Goal: Obtain resource: Obtain resource

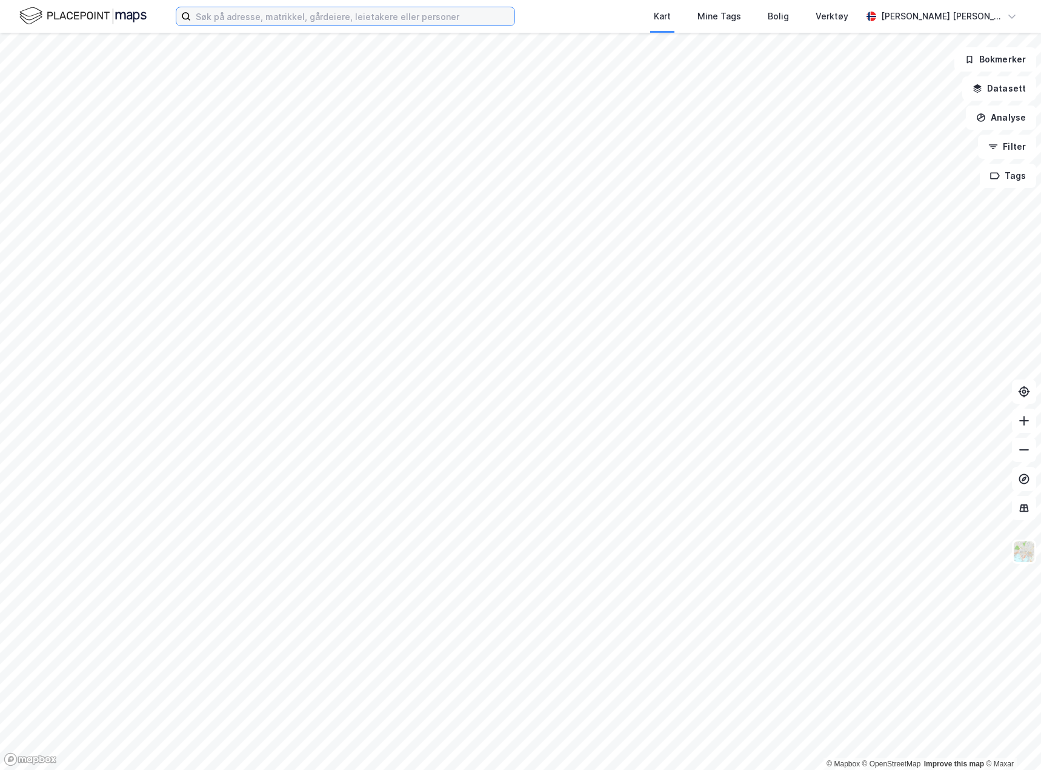
click at [325, 13] on input at bounding box center [353, 16] width 324 height 18
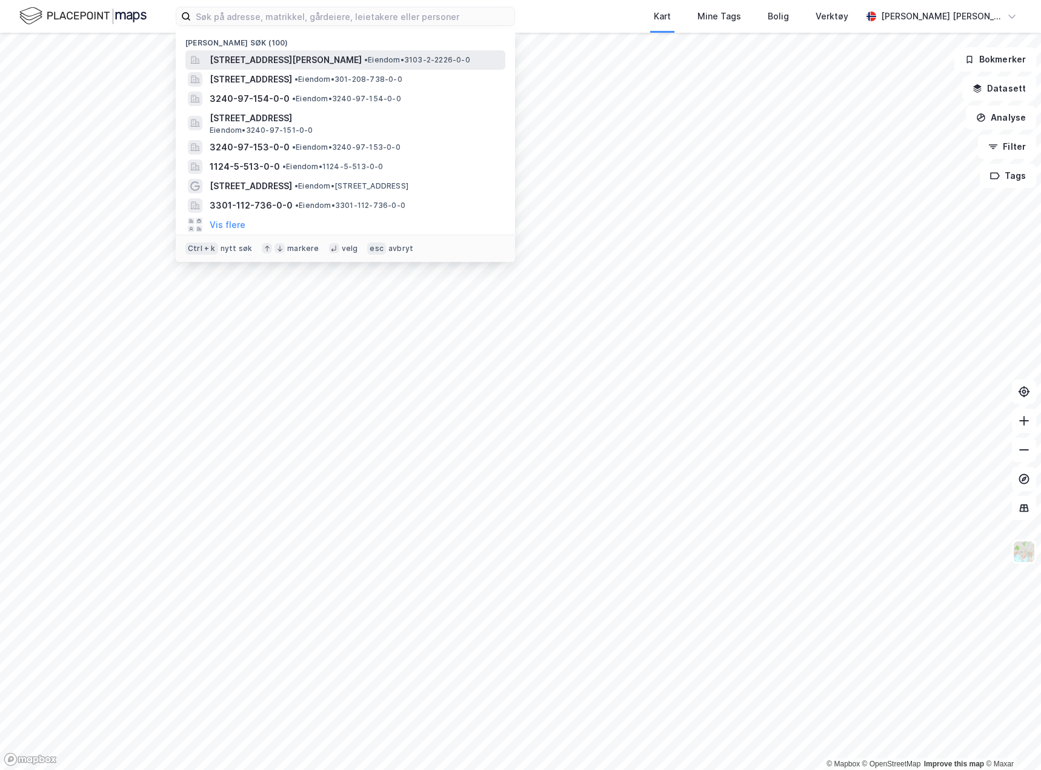
click at [313, 53] on span "[STREET_ADDRESS][PERSON_NAME]" at bounding box center [286, 60] width 152 height 15
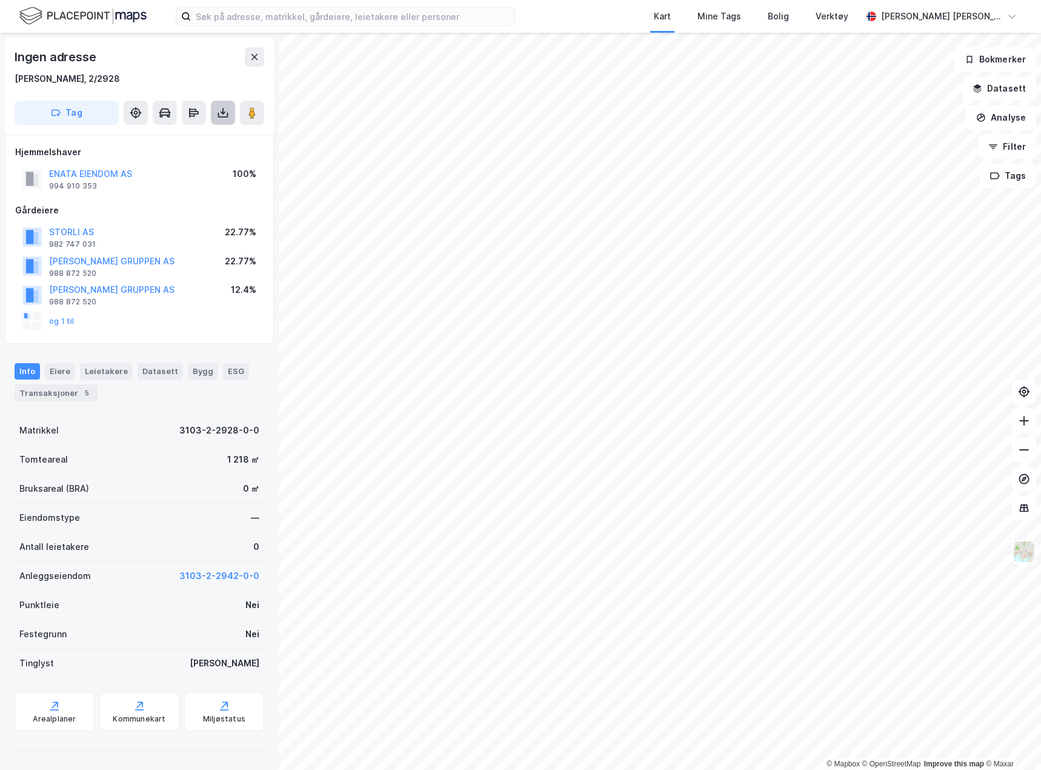
click at [219, 117] on icon at bounding box center [223, 115] width 10 height 5
click at [198, 138] on div "Last ned grunnbok" at bounding box center [163, 137] width 70 height 10
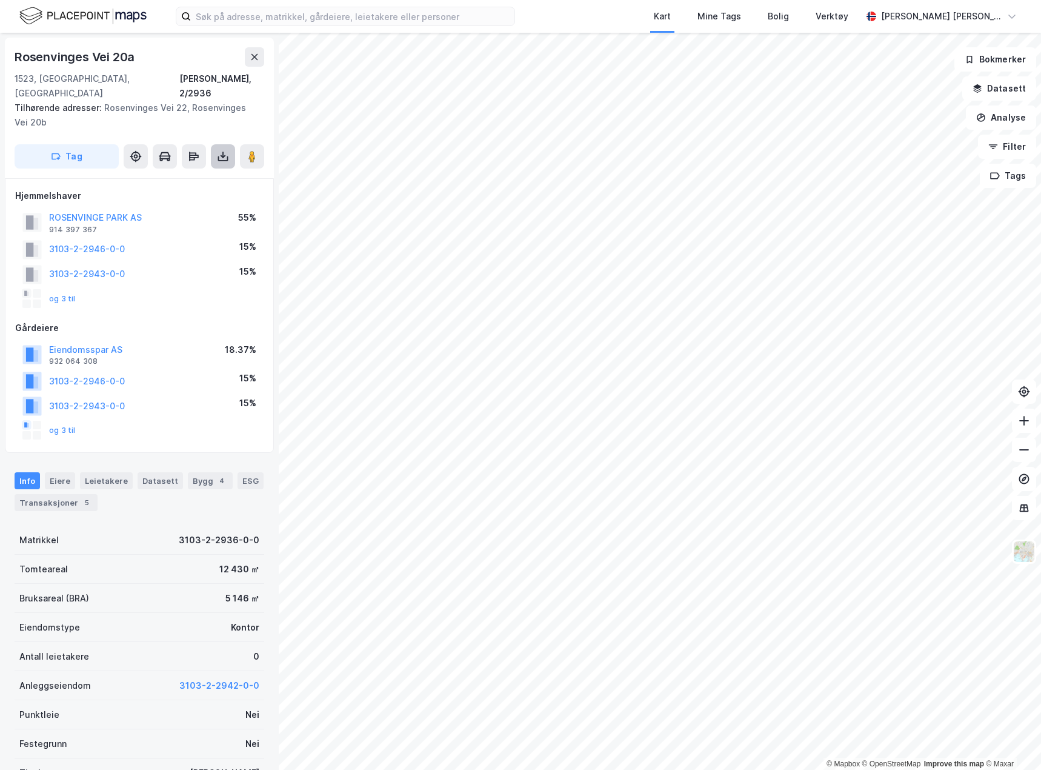
click at [223, 152] on icon at bounding box center [222, 155] width 1 height 7
click at [208, 171] on div "Last ned grunnbok" at bounding box center [170, 180] width 129 height 19
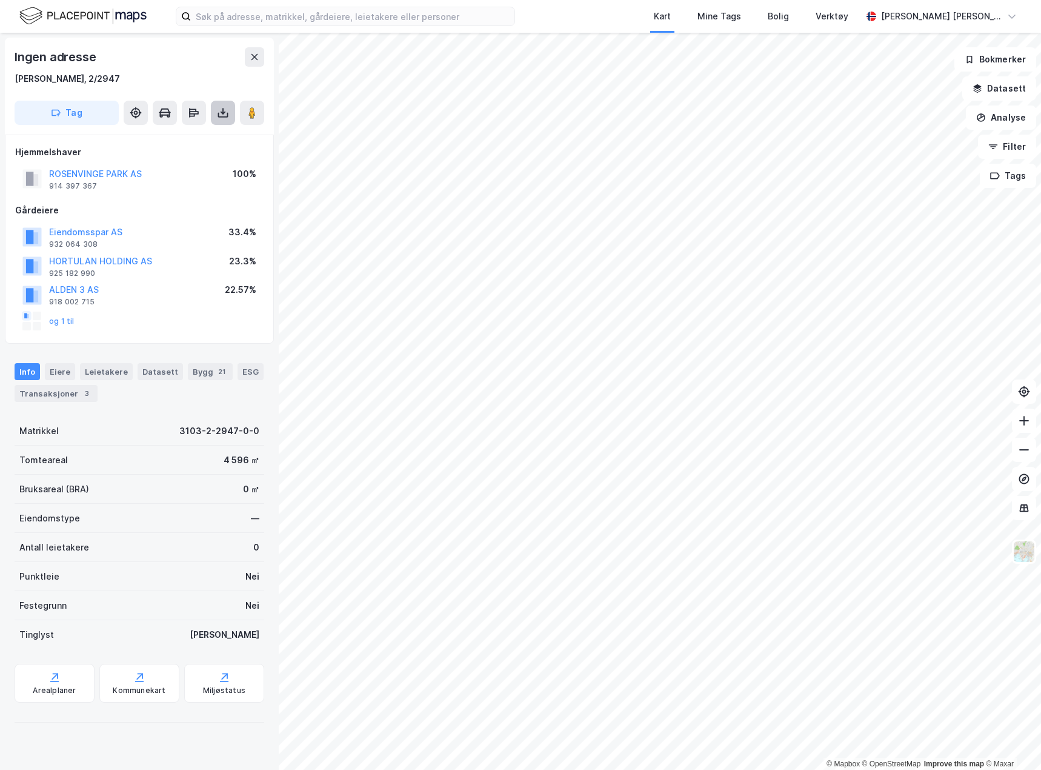
click at [224, 109] on icon at bounding box center [223, 113] width 12 height 12
click at [204, 138] on div "Last ned grunnbok" at bounding box center [170, 136] width 129 height 19
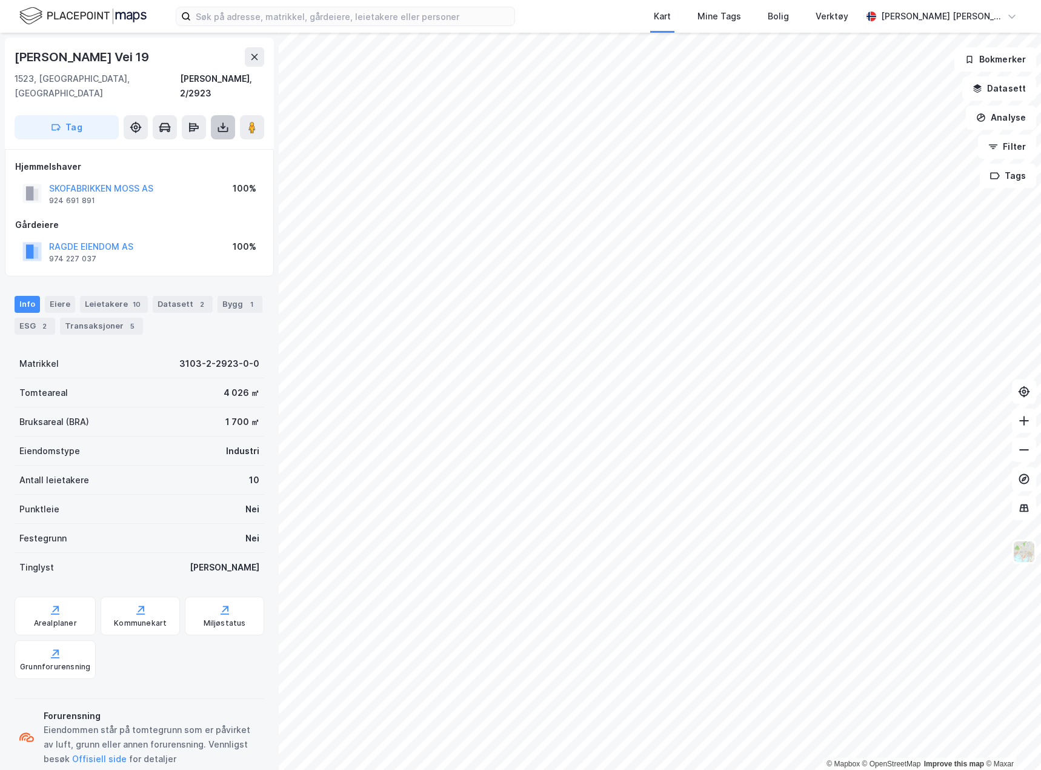
click at [217, 115] on button at bounding box center [223, 127] width 24 height 24
click at [209, 142] on div "Last ned grunnbok" at bounding box center [170, 151] width 129 height 19
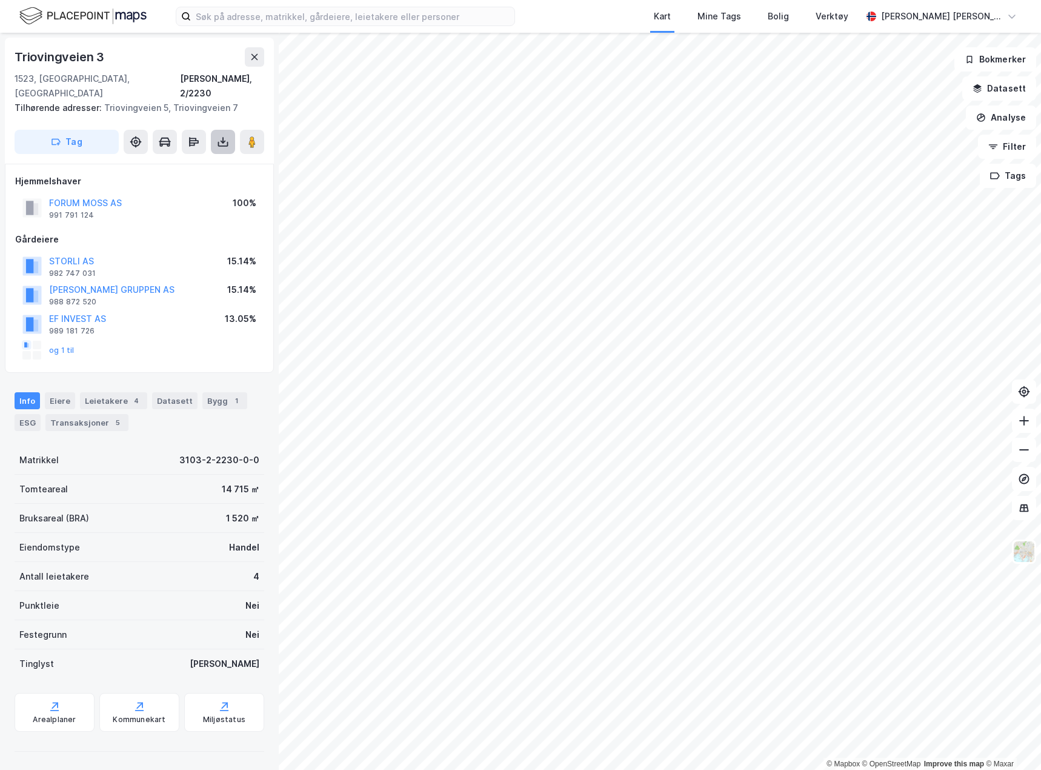
click at [218, 136] on icon at bounding box center [223, 142] width 12 height 12
click at [207, 156] on div "Last ned grunnbok" at bounding box center [170, 165] width 129 height 19
click at [221, 136] on icon at bounding box center [223, 142] width 12 height 12
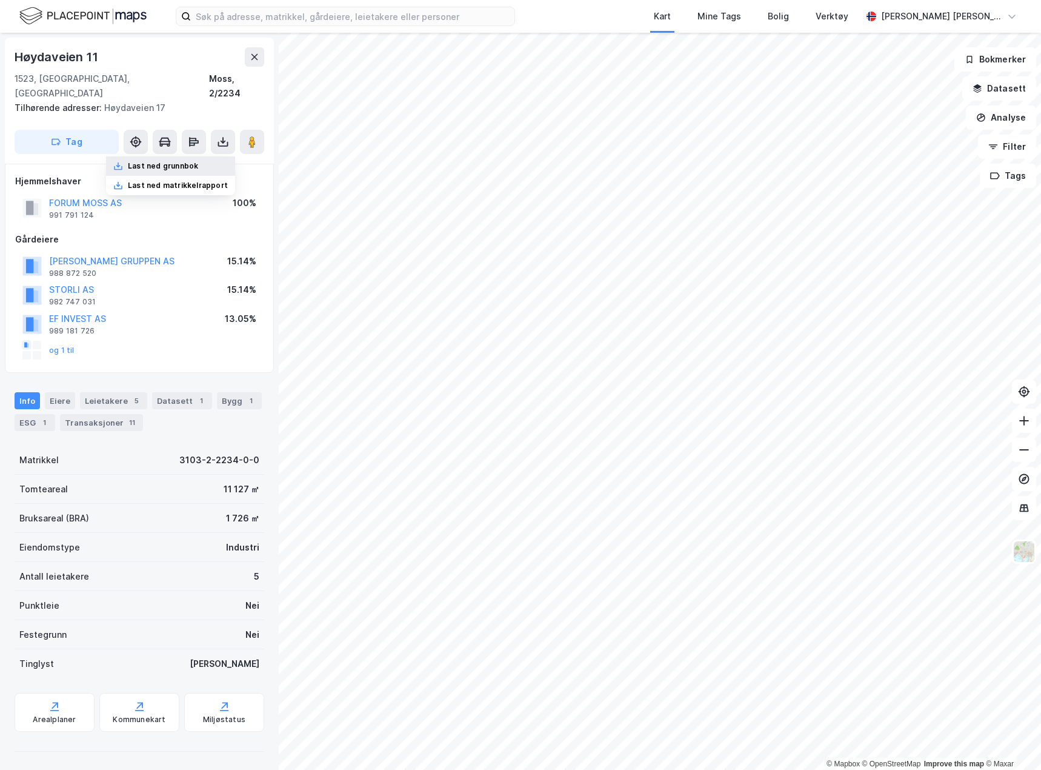
click at [198, 159] on div "Last ned grunnbok" at bounding box center [170, 165] width 129 height 19
